Goal: Transaction & Acquisition: Purchase product/service

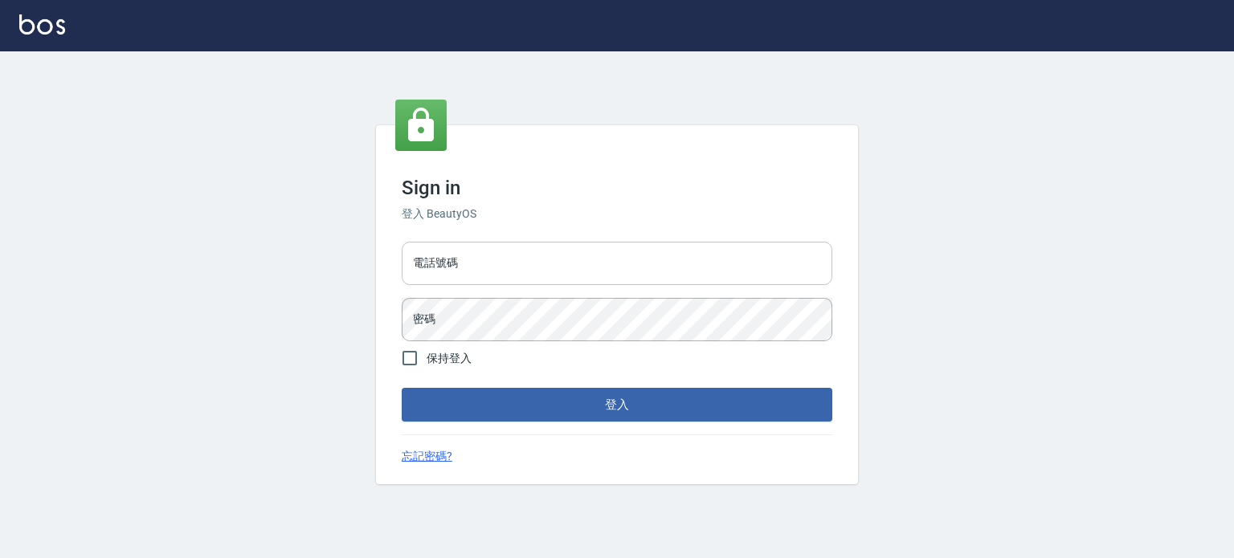
click at [571, 260] on input "電話號碼" at bounding box center [617, 263] width 431 height 43
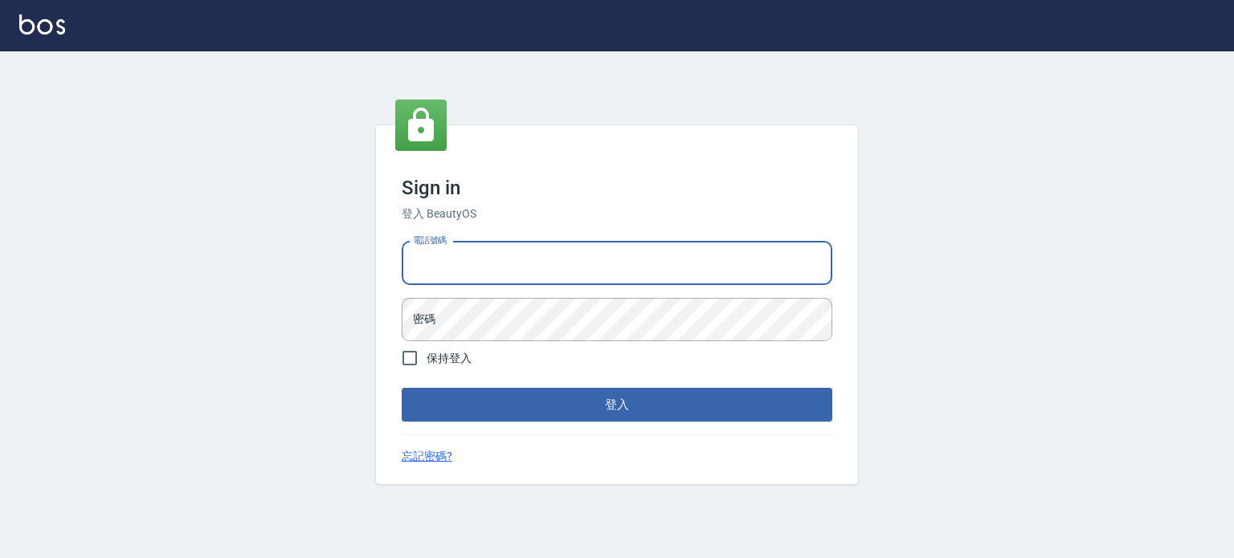
type input "0977239969"
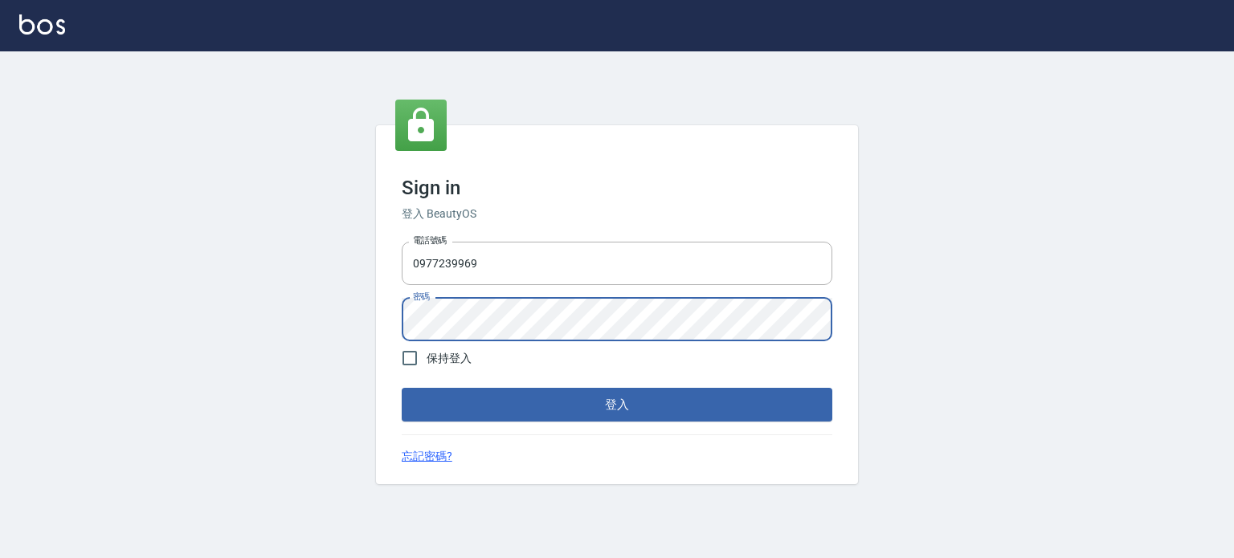
click at [402, 388] on button "登入" at bounding box center [617, 405] width 431 height 34
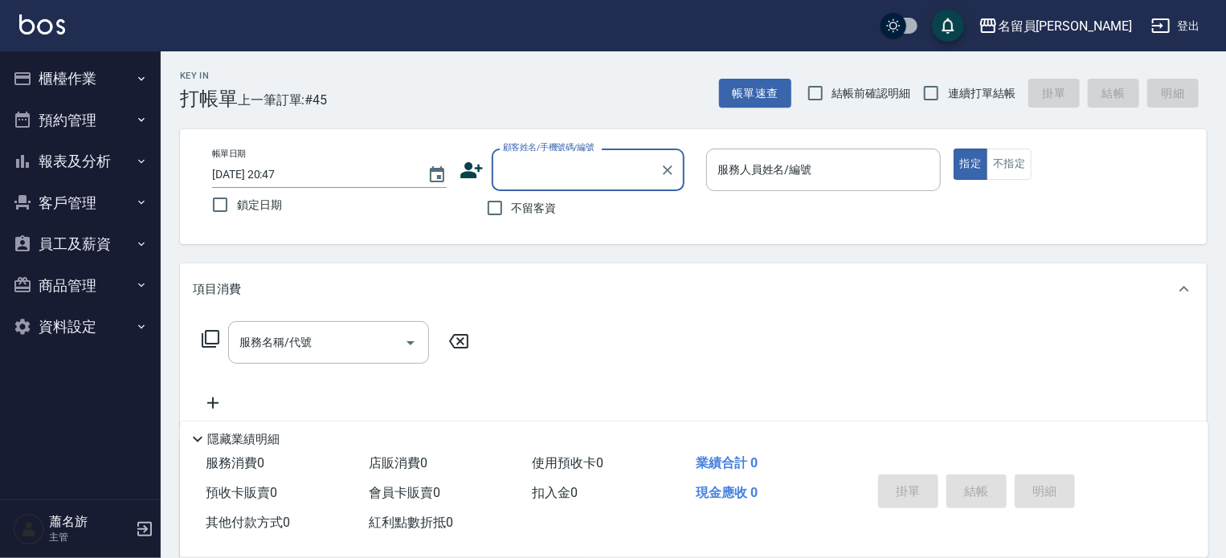
drag, startPoint x: 541, startPoint y: 215, endPoint x: 556, endPoint y: 205, distance: 17.8
click at [541, 215] on span "不留客資" at bounding box center [534, 208] width 45 height 17
click at [512, 215] on input "不留客資" at bounding box center [495, 208] width 34 height 34
checkbox input "true"
click at [921, 90] on input "連續打單結帳" at bounding box center [931, 93] width 34 height 34
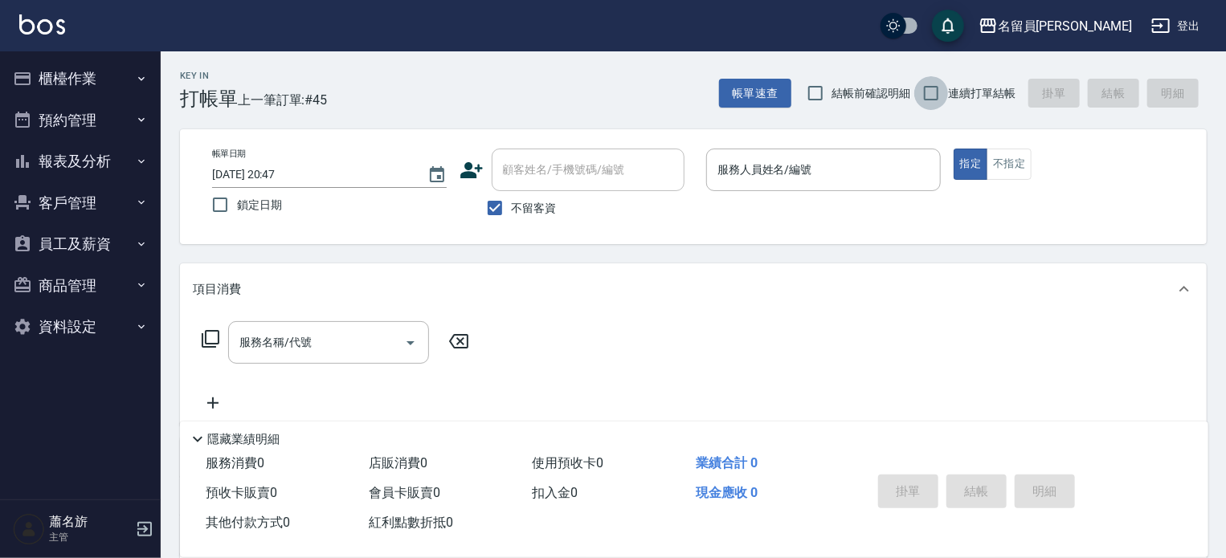
checkbox input "true"
drag, startPoint x: 893, startPoint y: 157, endPoint x: 888, endPoint y: 177, distance: 20.1
click at [893, 160] on input "服務人員姓名/編號" at bounding box center [823, 170] width 220 height 28
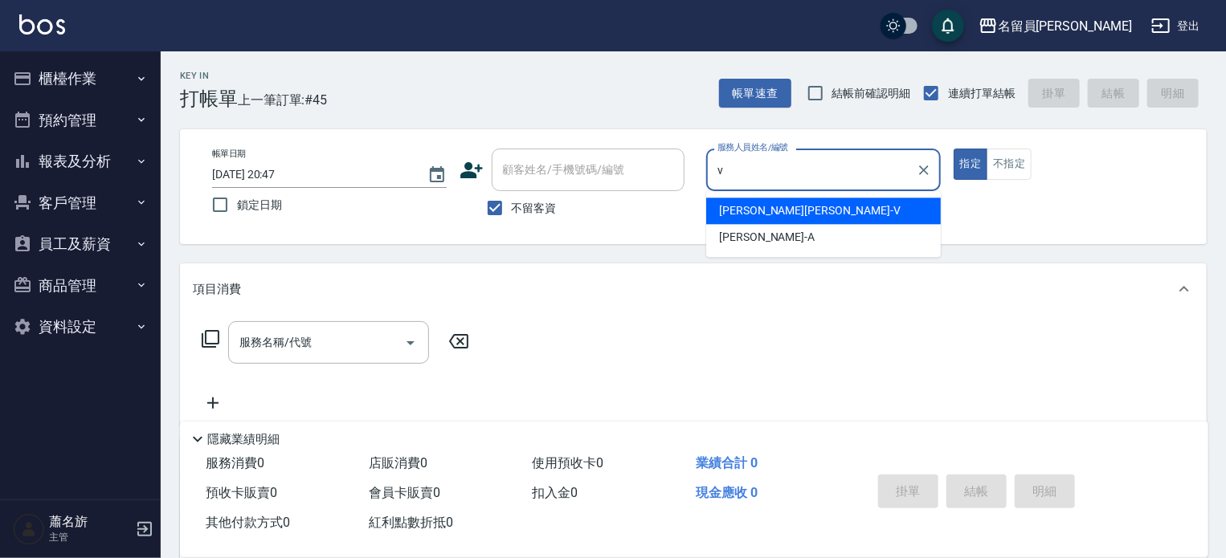
type input "[PERSON_NAME][PERSON_NAME]-V"
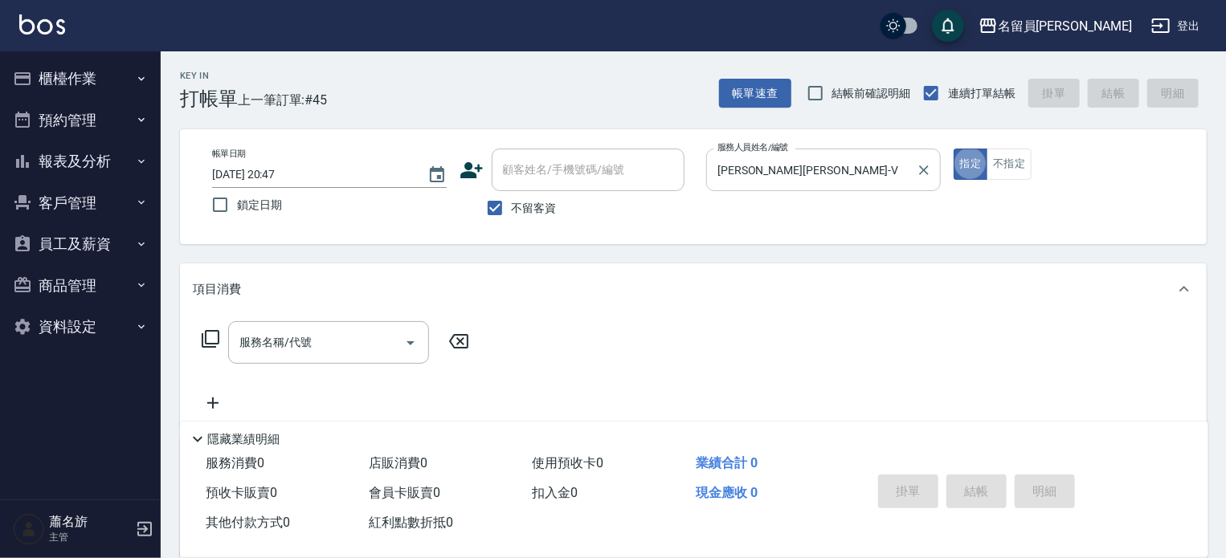
type button "true"
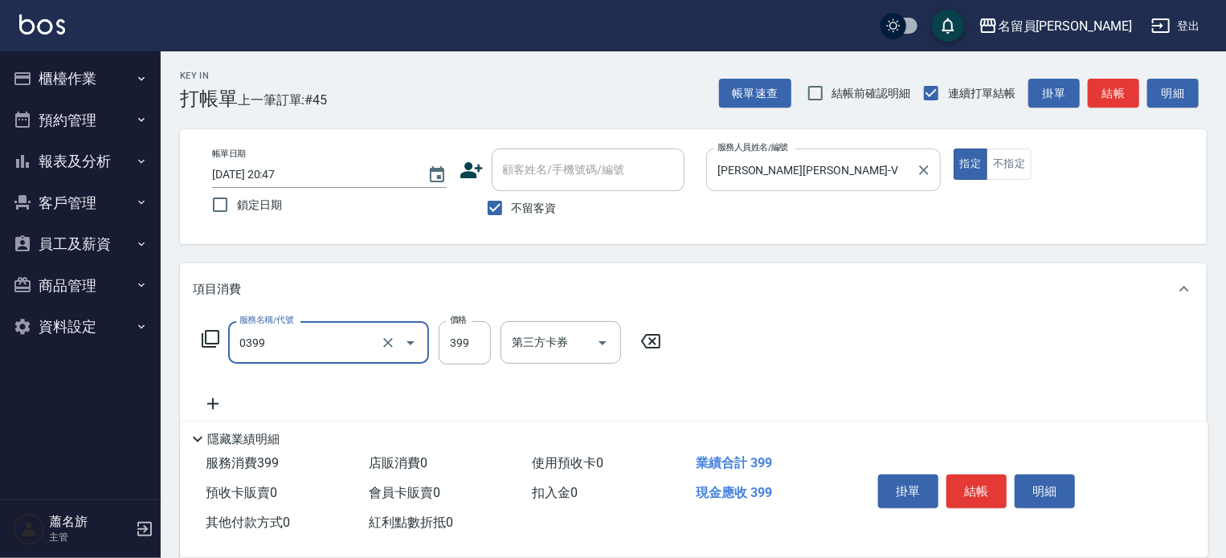
type input "海鹽SPA(0399)"
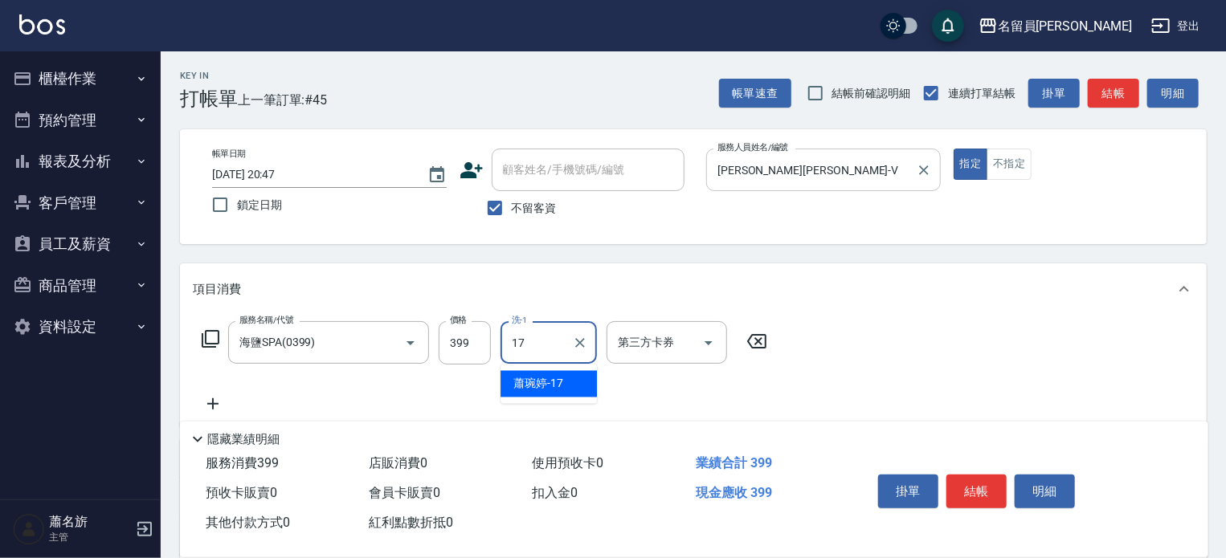
type input "[PERSON_NAME]-17"
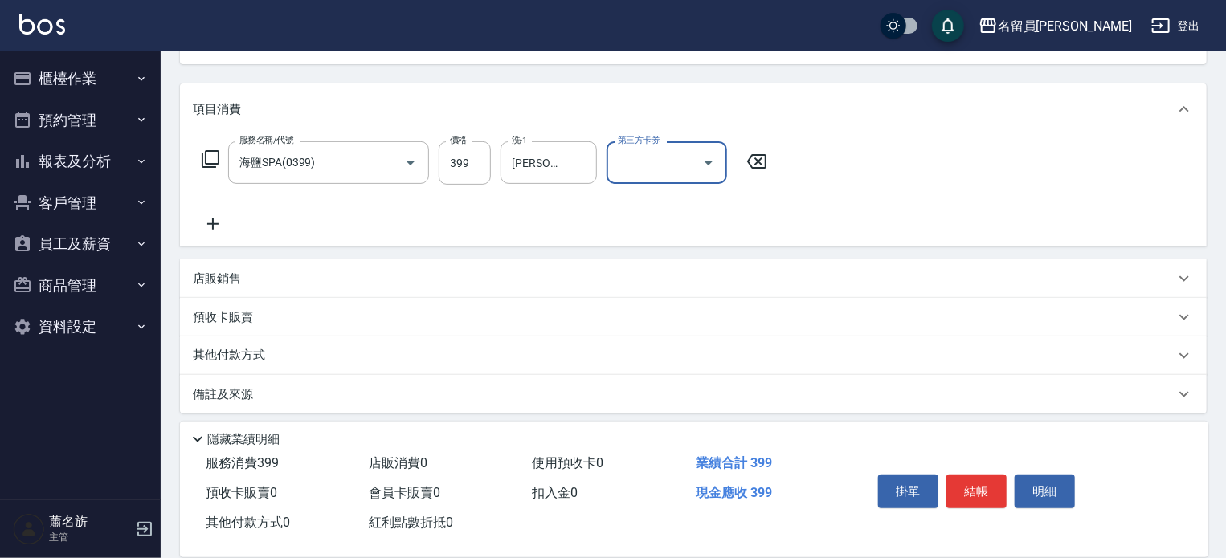
scroll to position [188, 0]
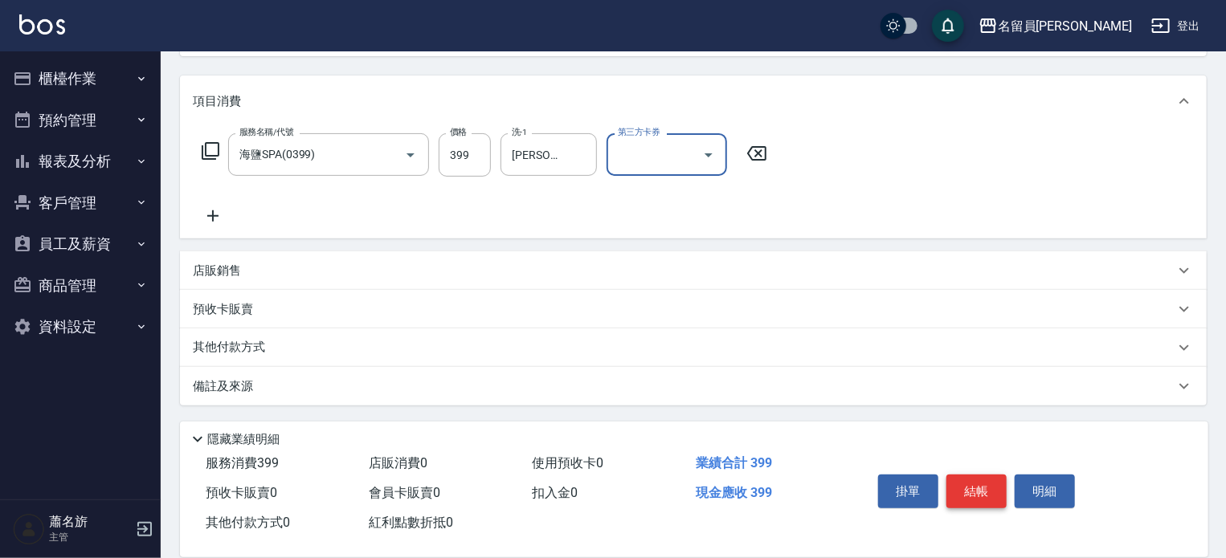
click at [968, 485] on button "結帳" at bounding box center [976, 492] width 60 height 34
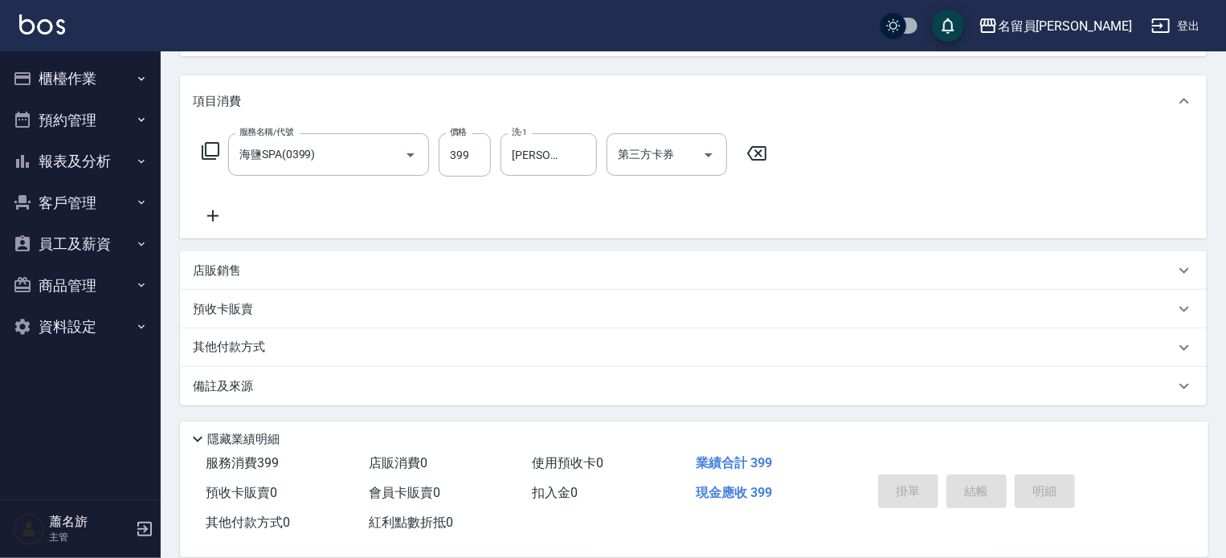
type input "[DATE] 20:48"
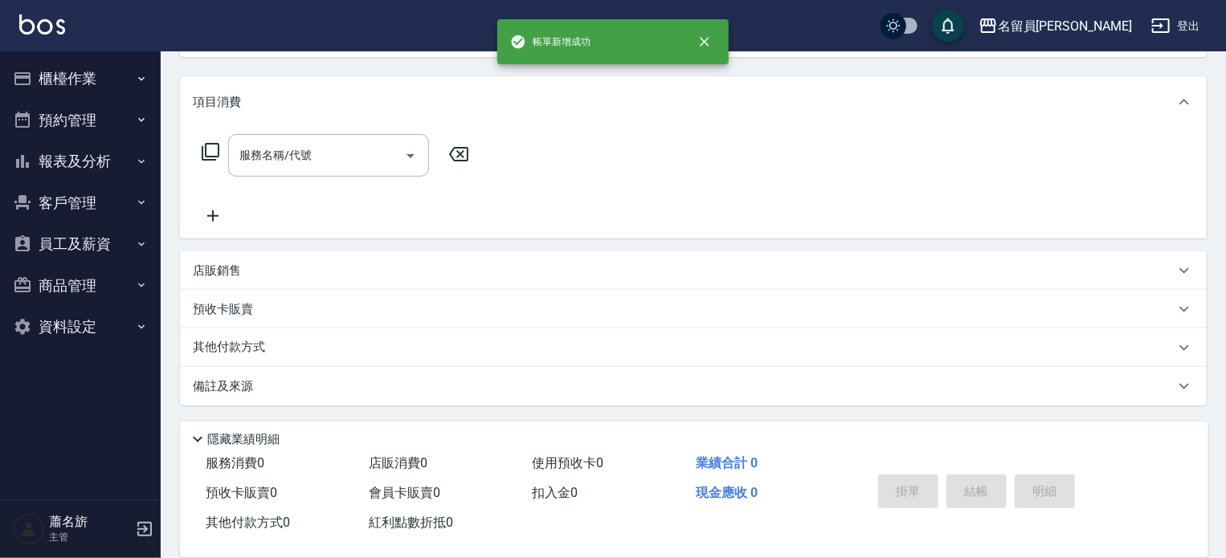
scroll to position [0, 0]
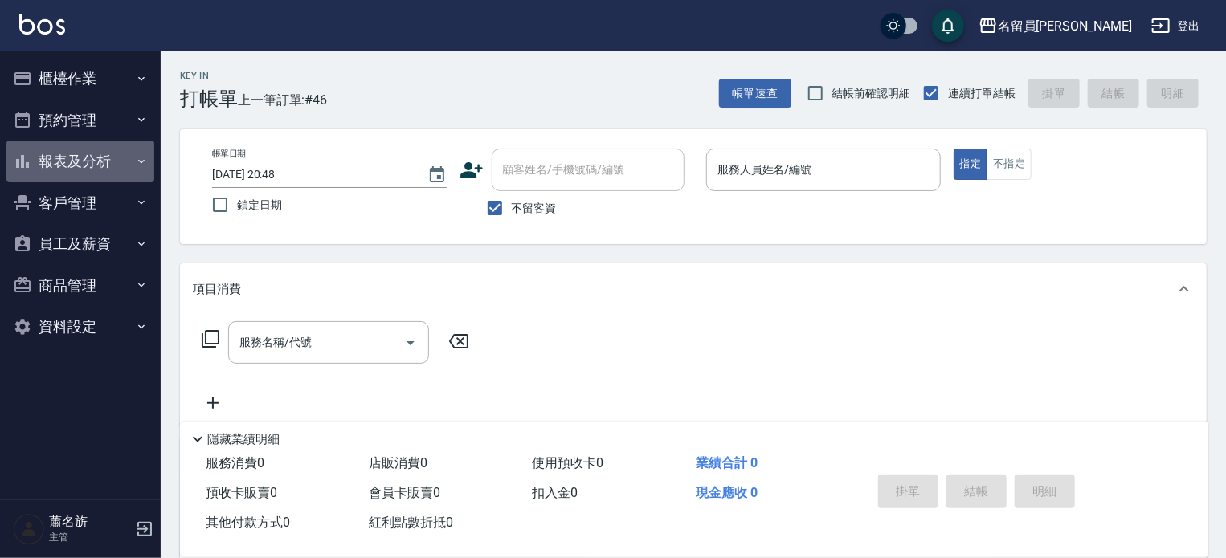
click at [107, 175] on button "報表及分析" at bounding box center [80, 162] width 148 height 42
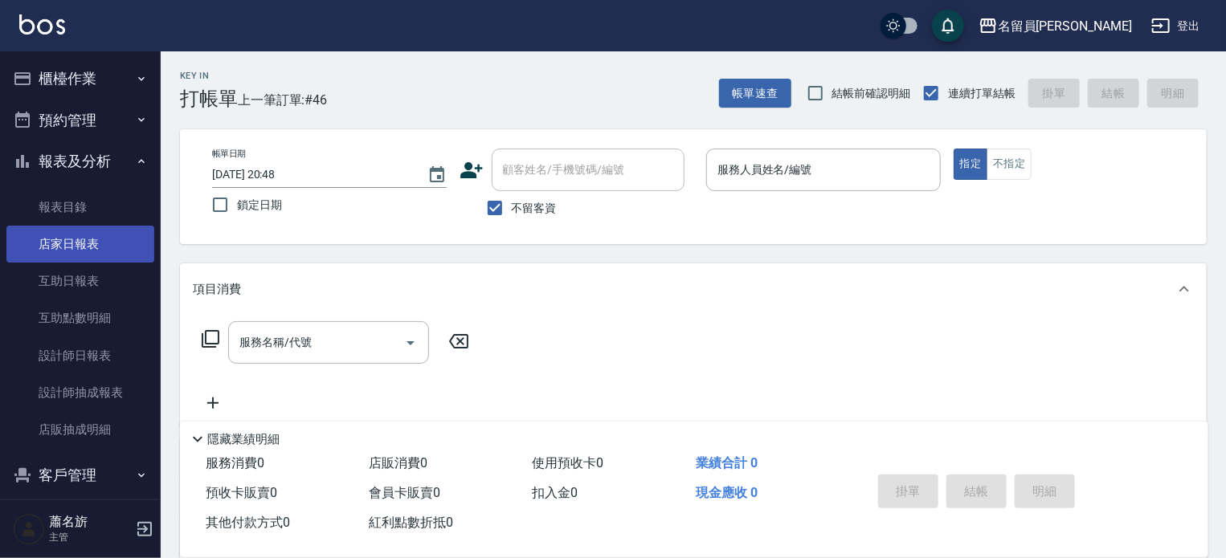
click at [93, 252] on link "店家日報表" at bounding box center [80, 244] width 148 height 37
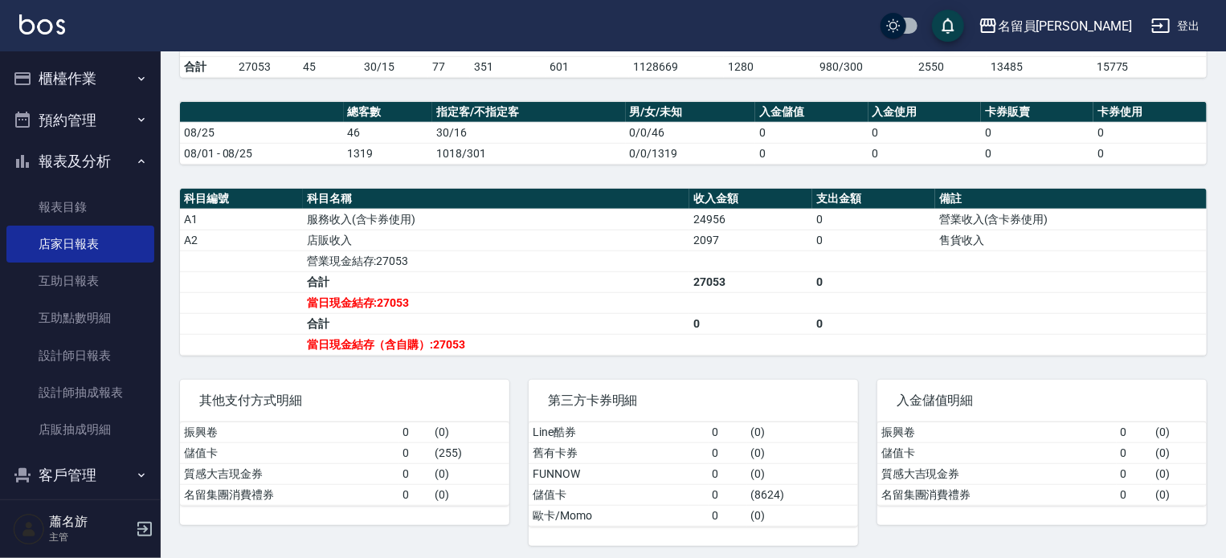
scroll to position [456, 0]
